Goal: Transaction & Acquisition: Purchase product/service

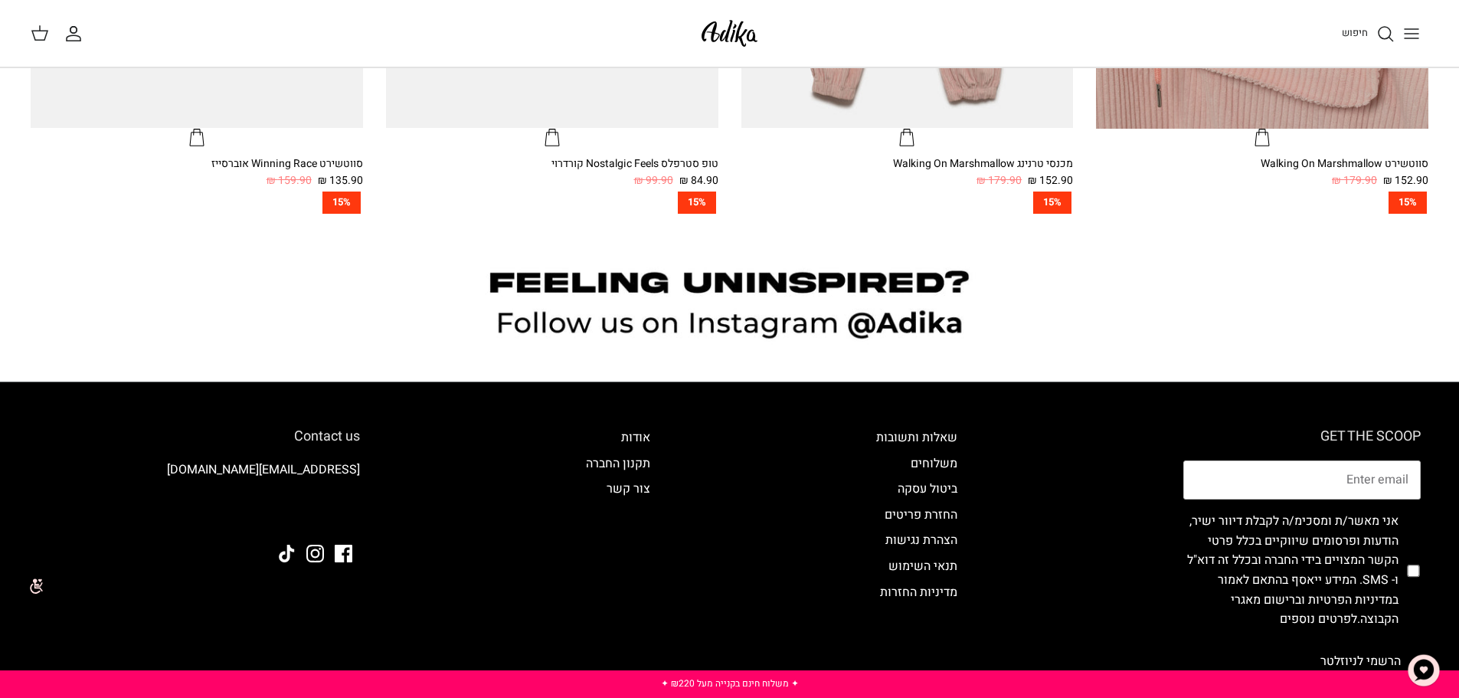
scroll to position [1609, 0]
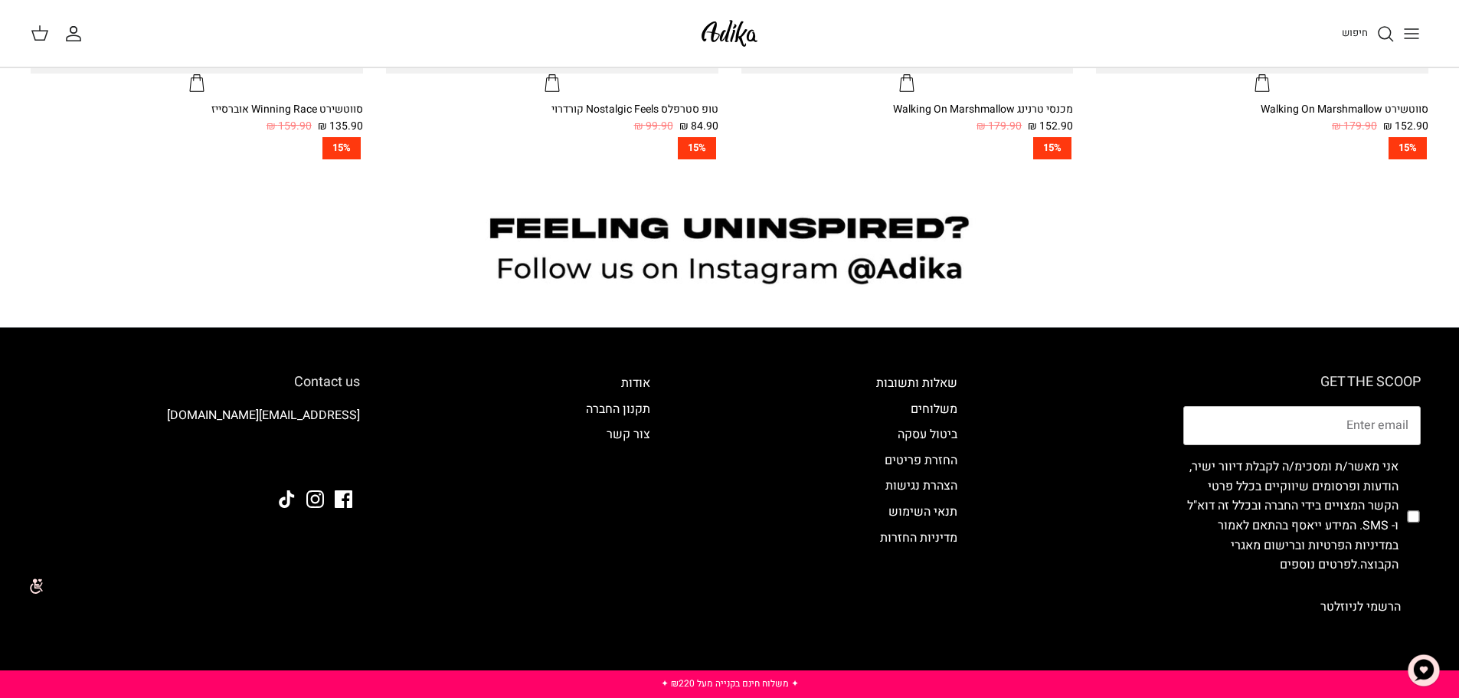
click at [1417, 30] on icon "Toggle menu" at bounding box center [1412, 34] width 18 height 18
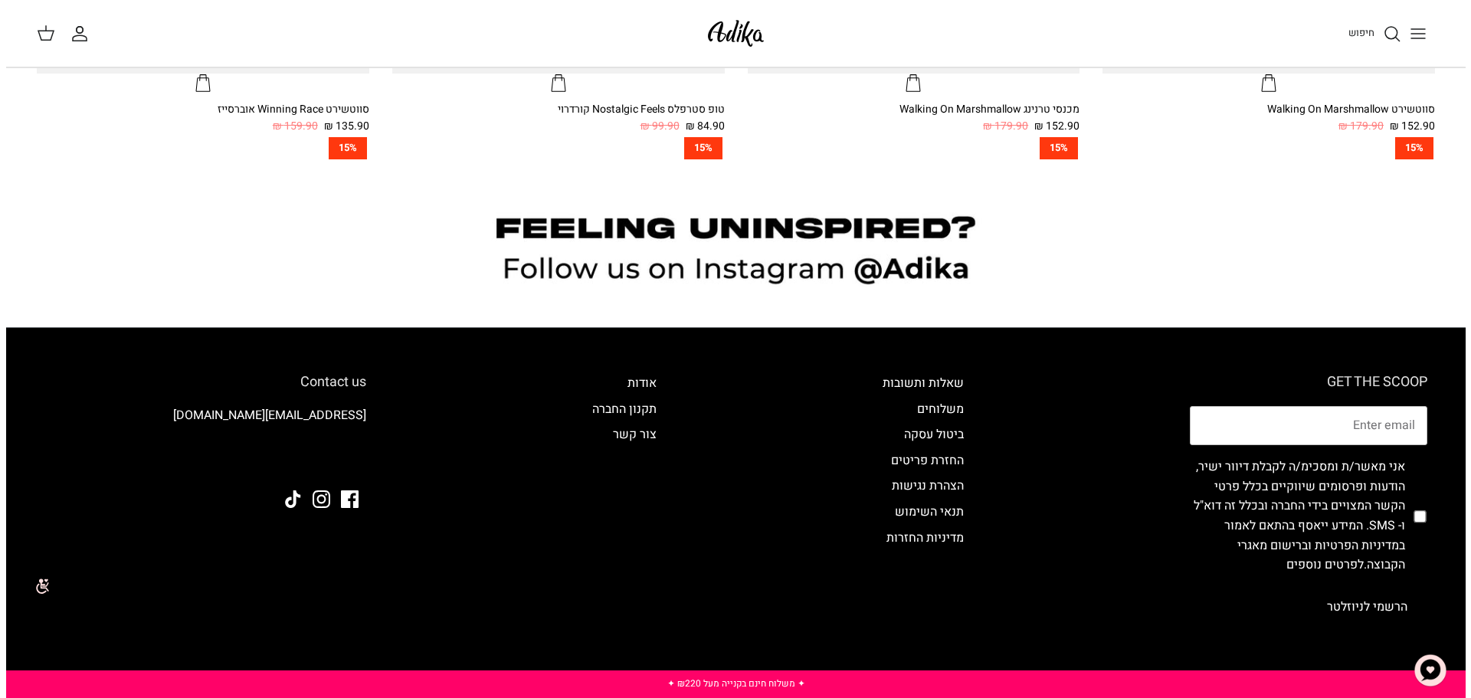
scroll to position [1613, 0]
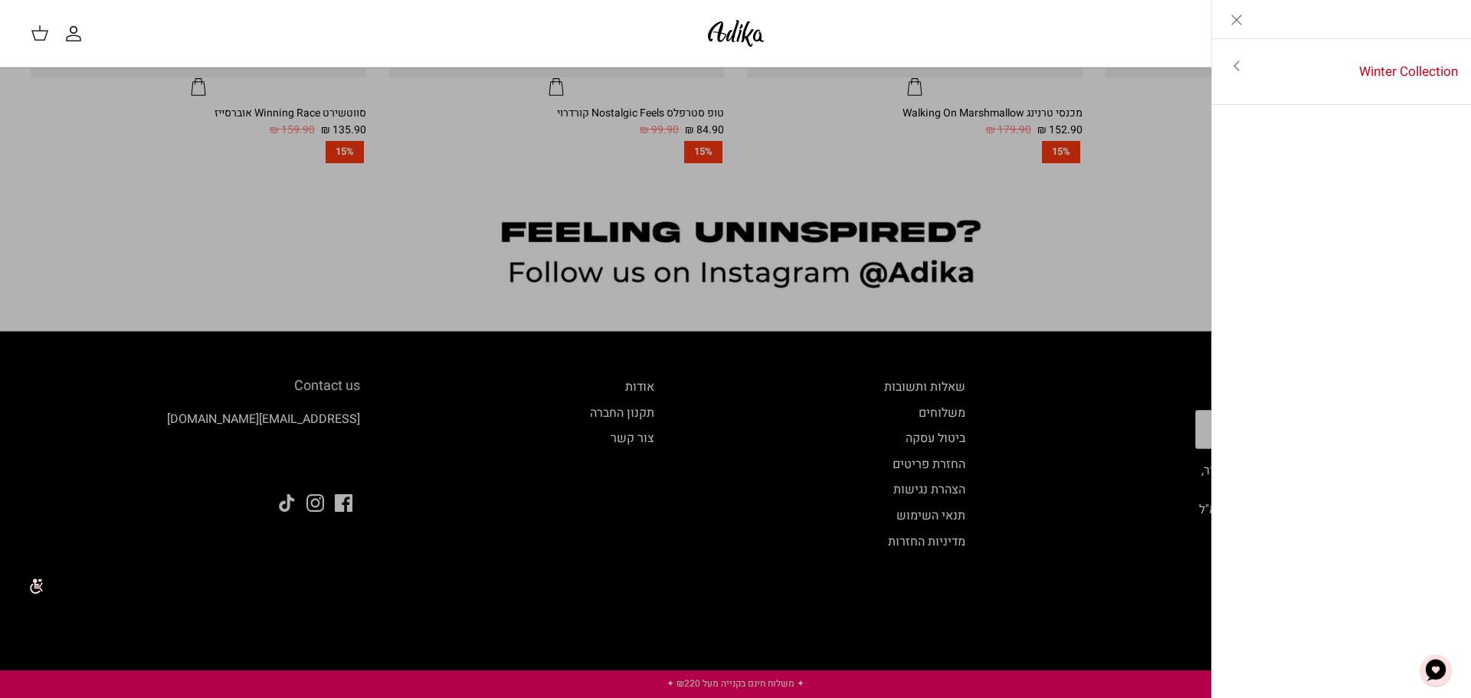
click at [1237, 70] on icon "Toggle menu" at bounding box center [1236, 66] width 18 height 18
click at [1401, 67] on link "לכל הפריטים" at bounding box center [1342, 67] width 244 height 38
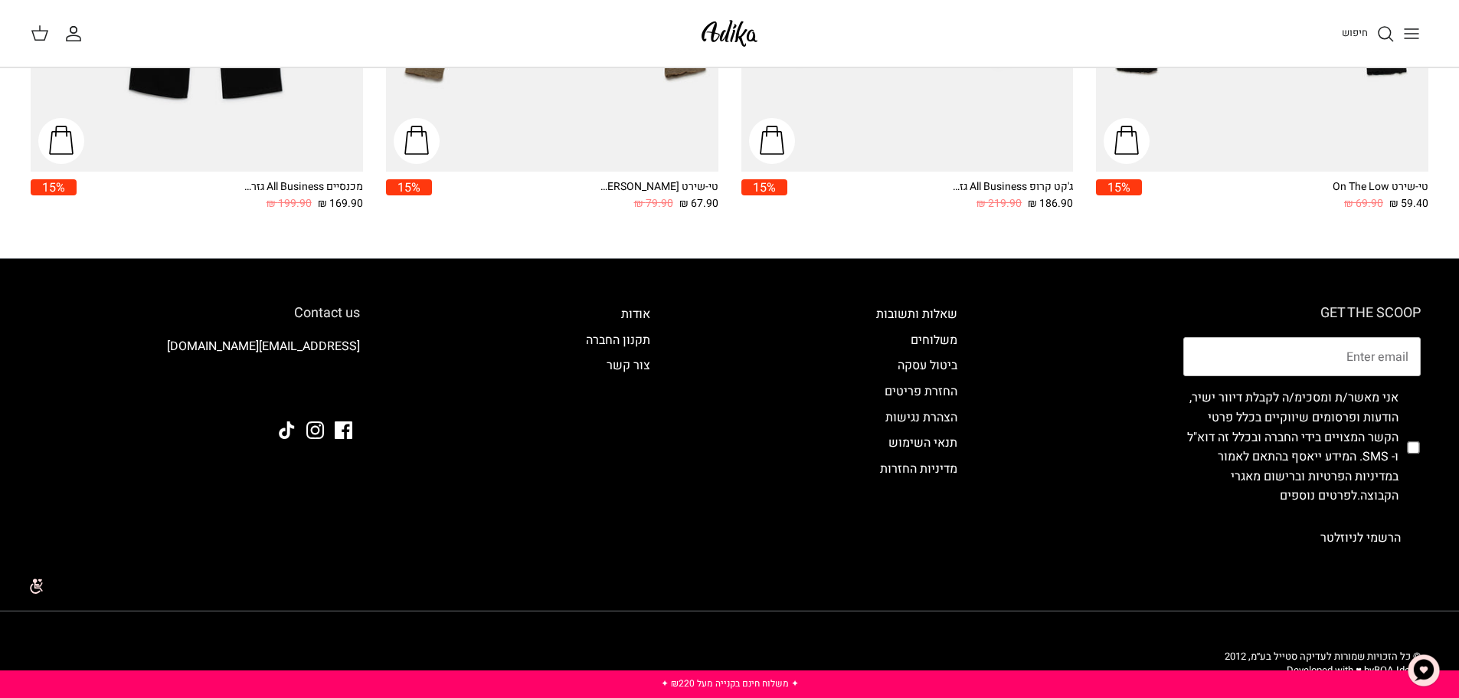
scroll to position [2635, 0]
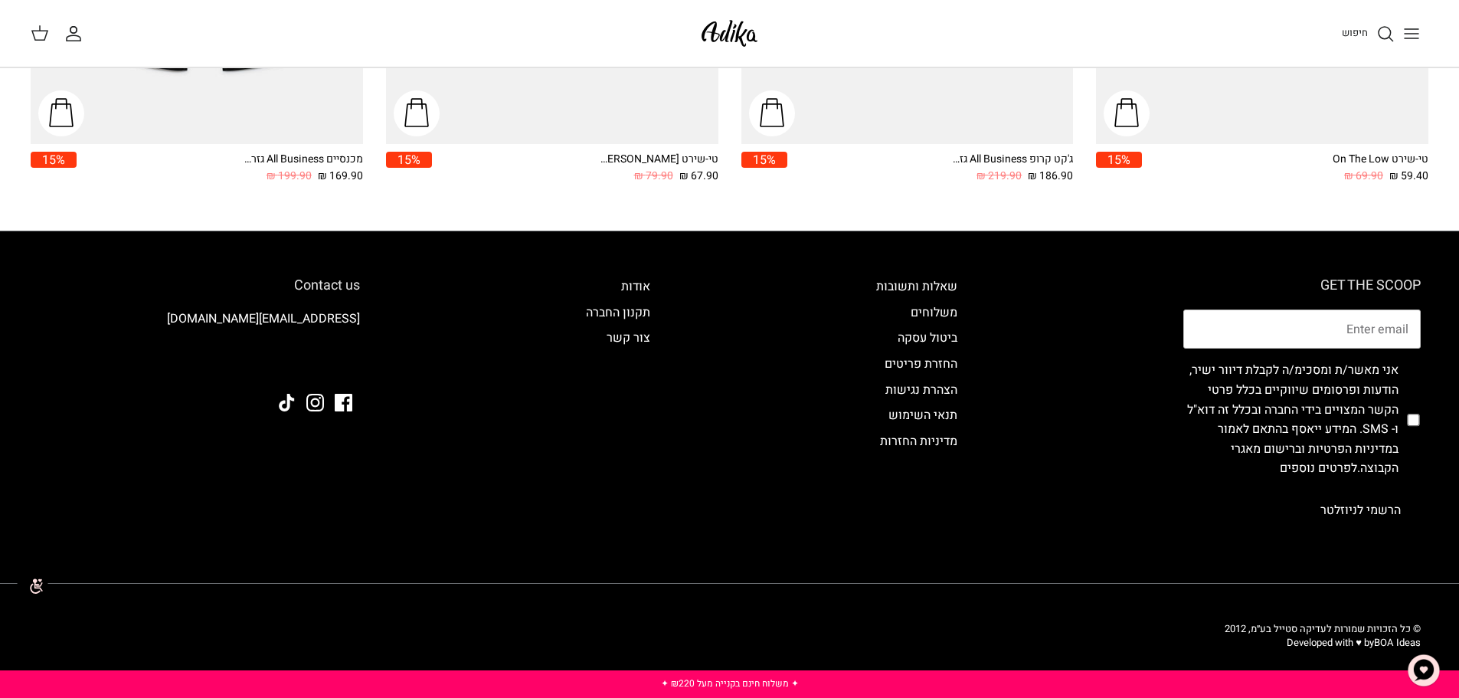
click at [1419, 38] on line "Toggle menu" at bounding box center [1412, 38] width 14 height 0
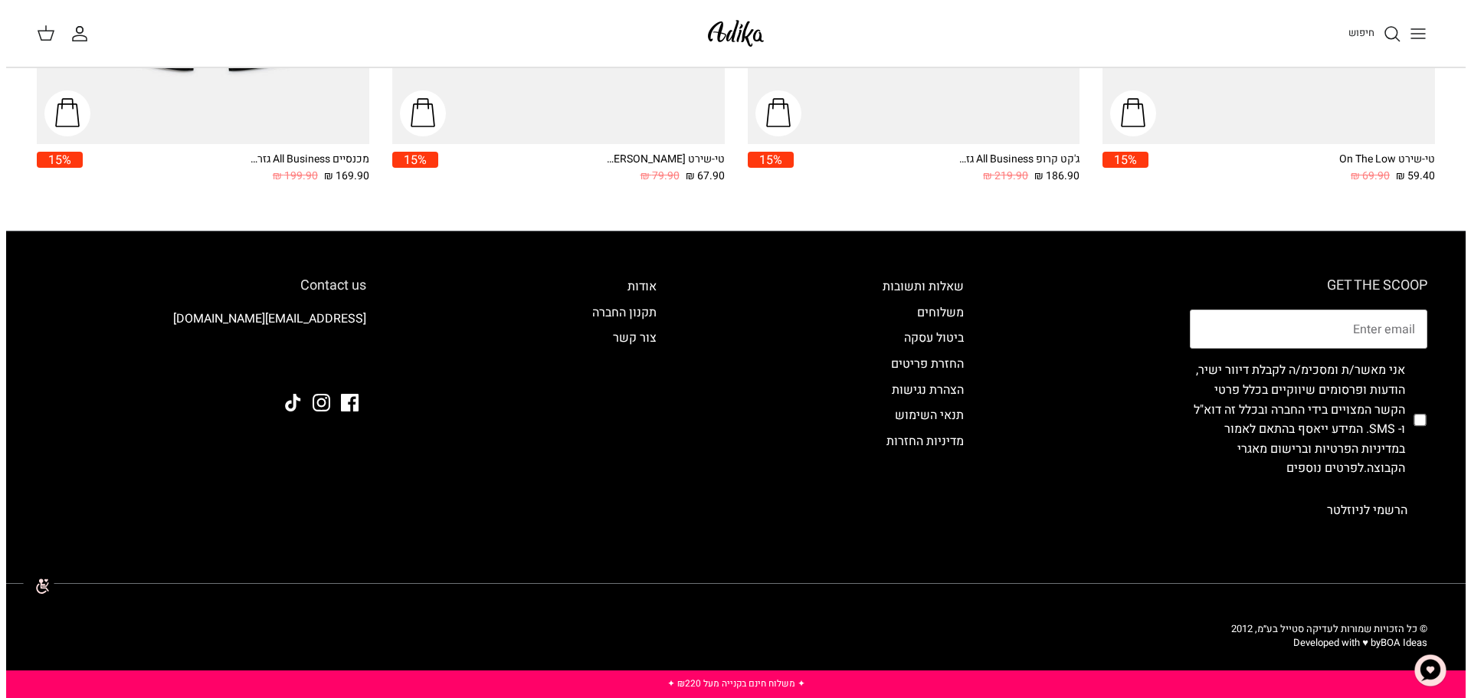
scroll to position [2650, 0]
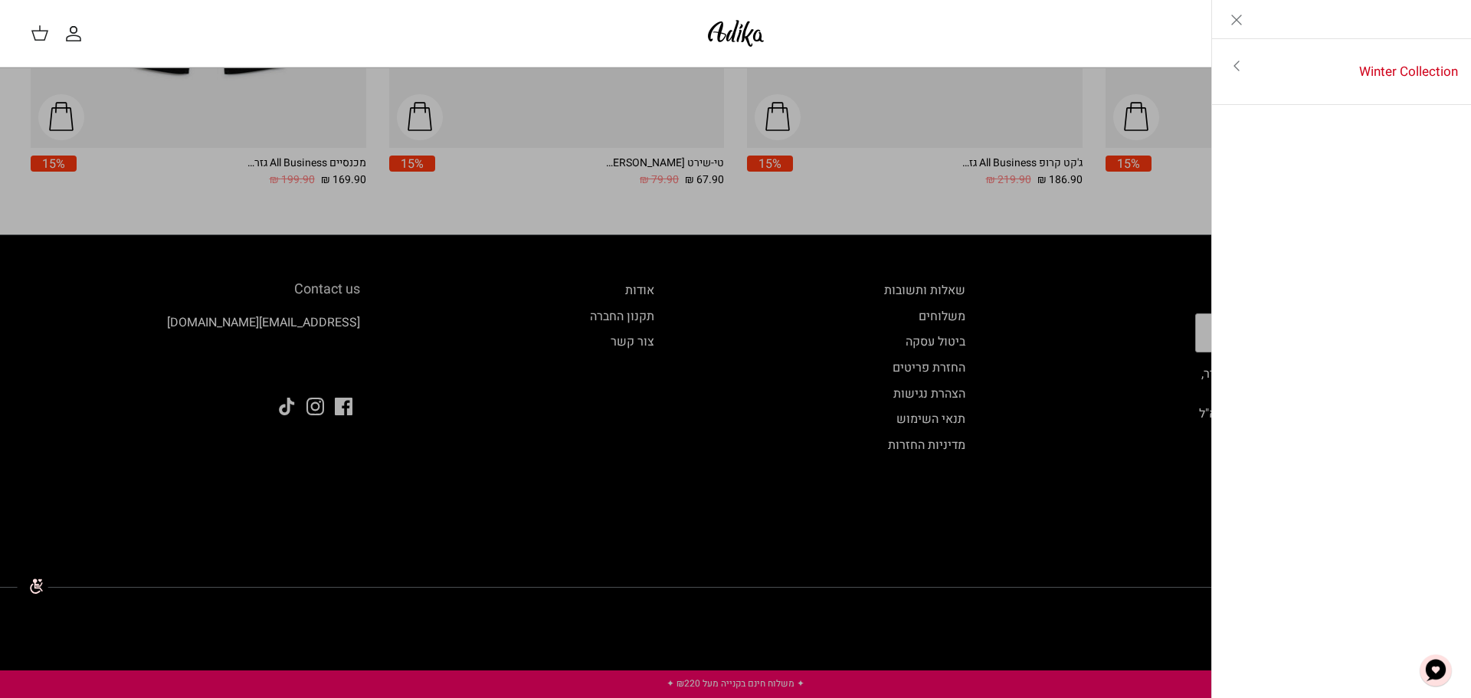
click at [1237, 20] on line "Close" at bounding box center [1236, 19] width 9 height 9
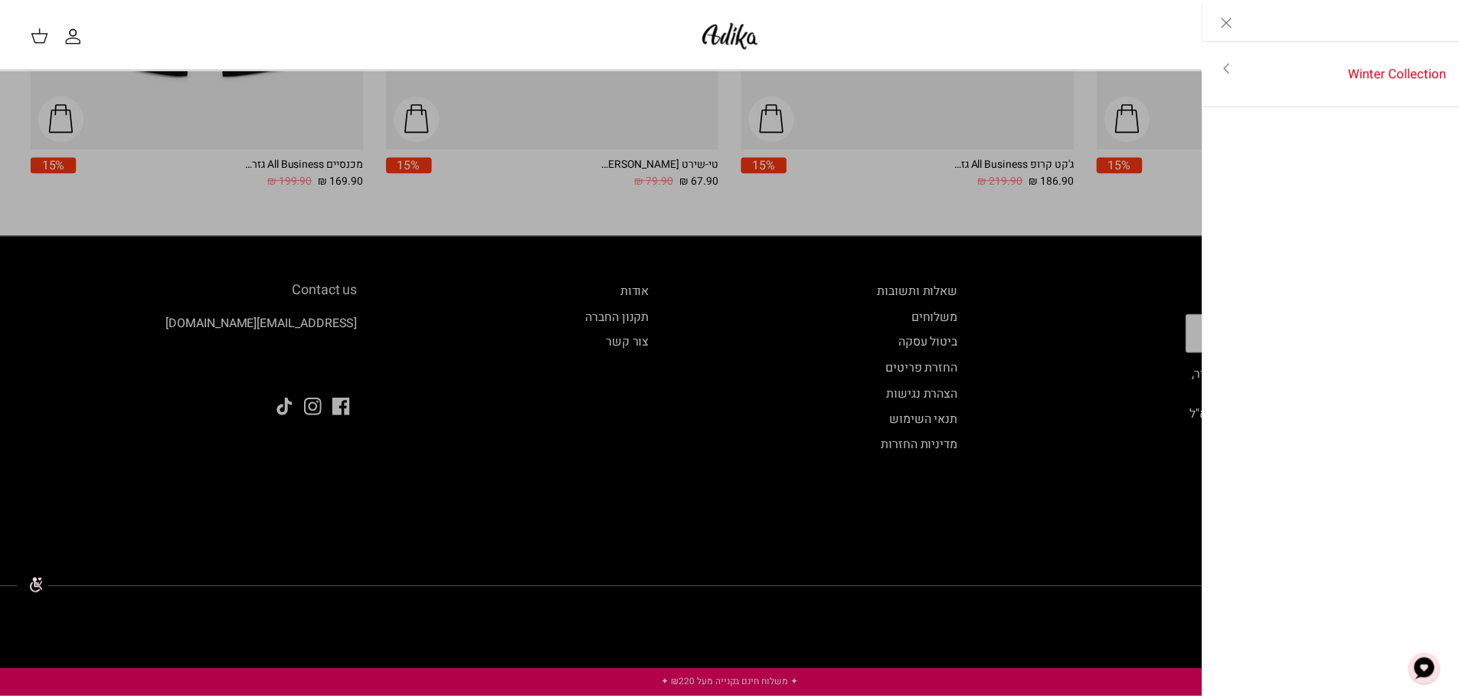
scroll to position [2635, 0]
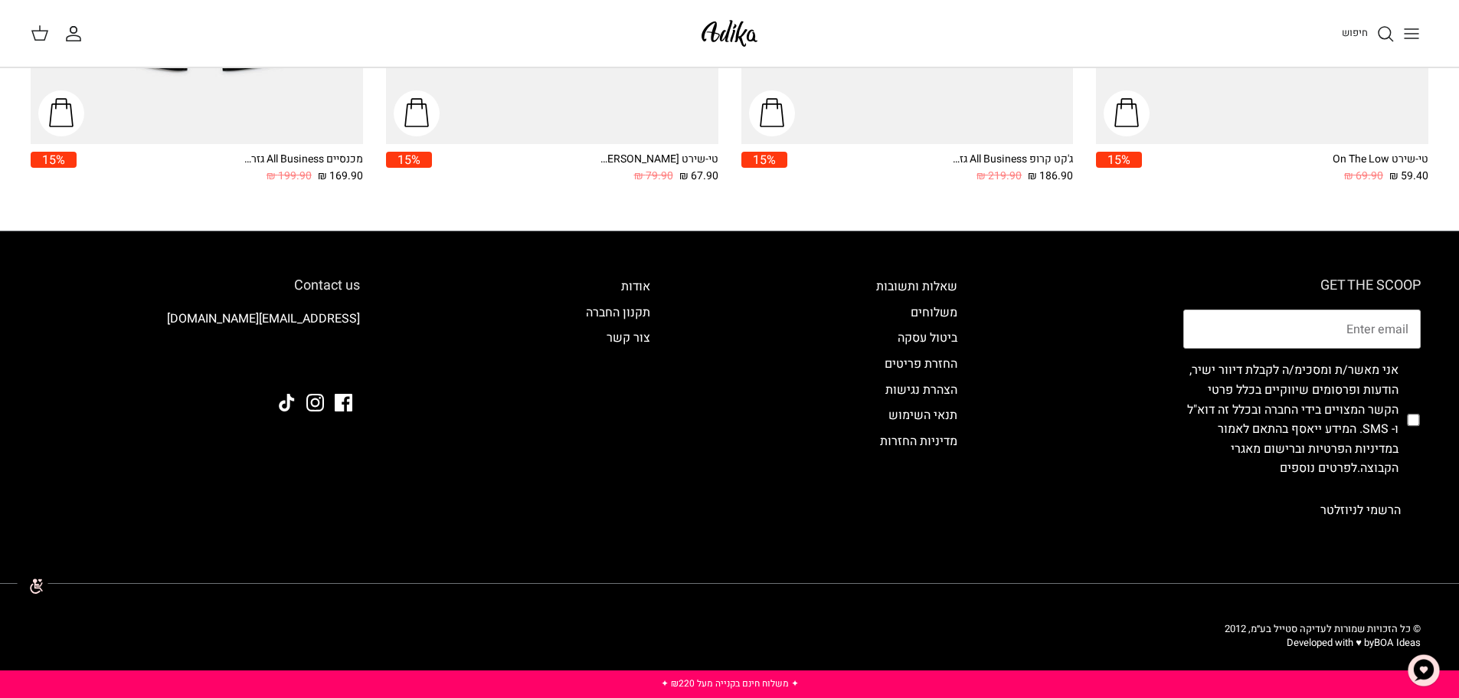
click at [1407, 31] on icon "Toggle menu" at bounding box center [1412, 34] width 18 height 18
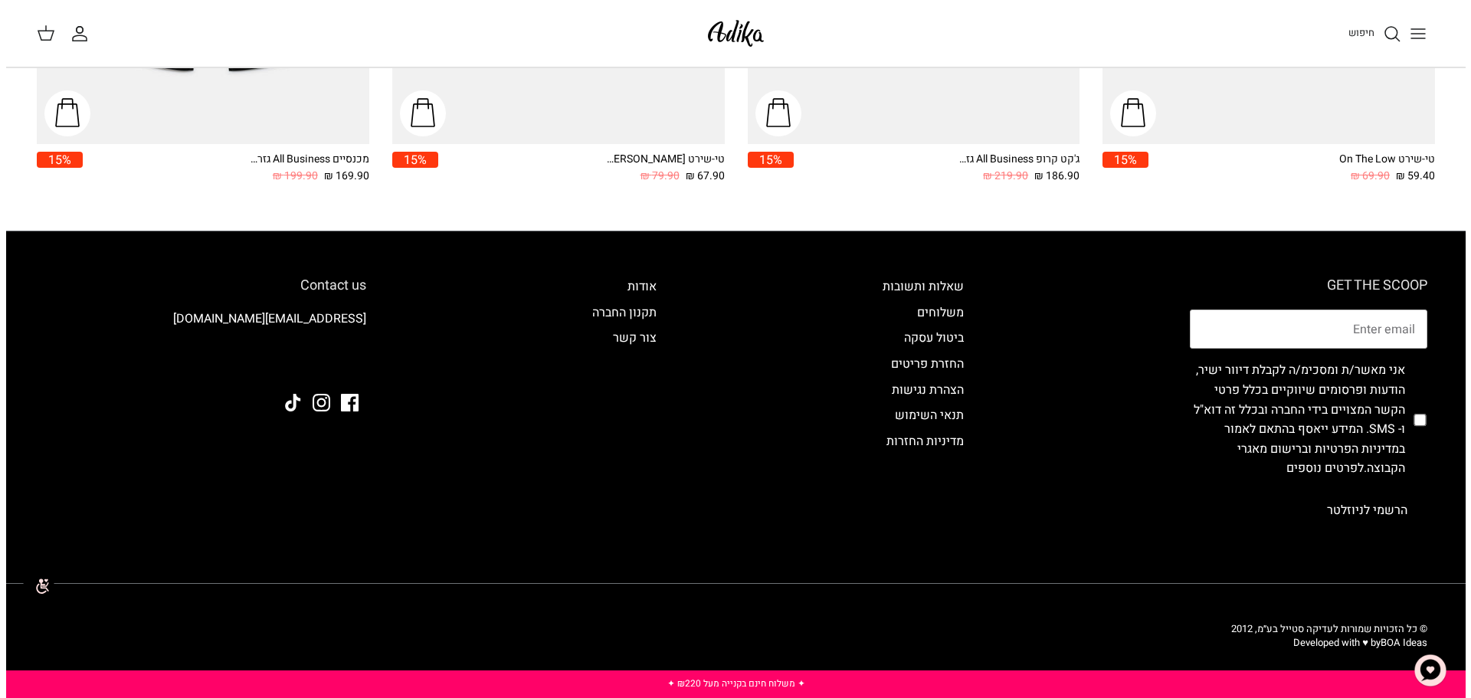
scroll to position [2650, 0]
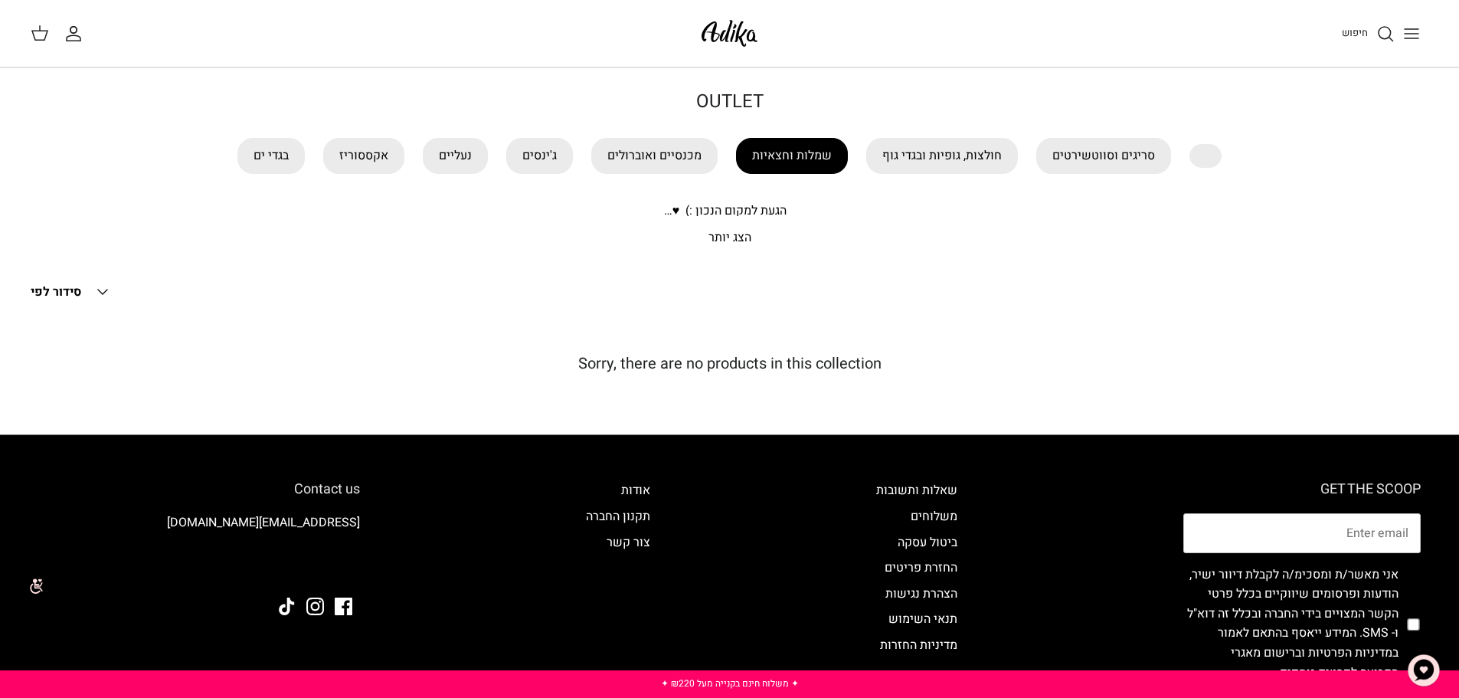
click at [793, 165] on link "שמלות וחצאיות" at bounding box center [792, 156] width 112 height 36
click at [457, 164] on link "נעליים" at bounding box center [455, 156] width 65 height 36
